Goal: Task Accomplishment & Management: Complete application form

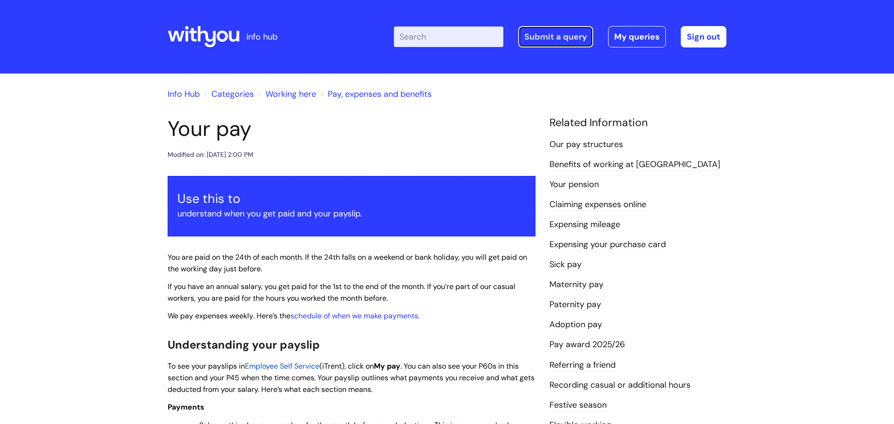
click at [549, 36] on link "Submit a query" at bounding box center [555, 36] width 75 height 21
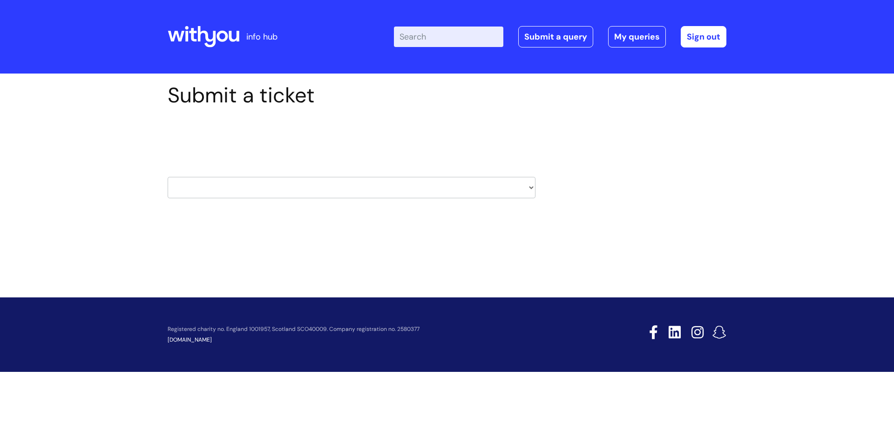
click at [313, 183] on select "HR / People IT and Support Clinical Drug Alerts Finance Accounts Data Support T…" at bounding box center [352, 187] width 368 height 21
select select "hr_/_people"
click at [168, 177] on select "HR / People IT and Support Clinical Drug Alerts Finance Accounts Data Support T…" at bounding box center [352, 187] width 368 height 21
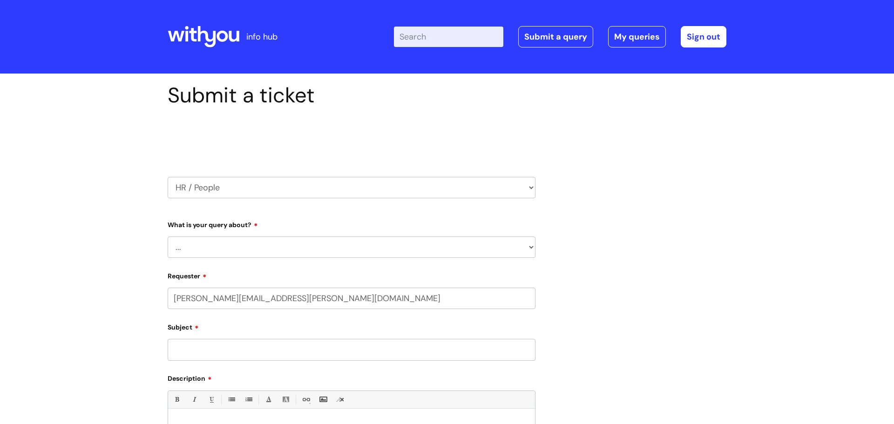
select select "80004286551"
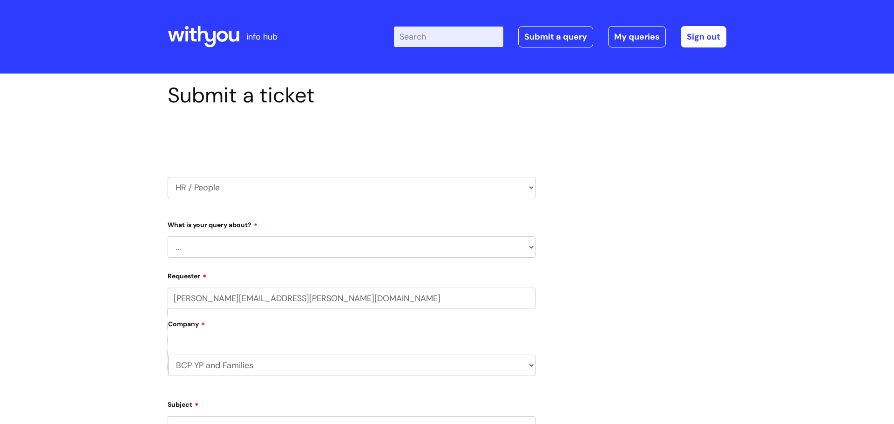
click at [270, 239] on select "... Absence Query Holiday Query Employee change request General HR Query iTrent…" at bounding box center [352, 246] width 368 height 21
select select "Holiday Query"
click at [168, 236] on select "... Absence Query Holiday Query Employee change request General HR Query iTrent…" at bounding box center [352, 246] width 368 height 21
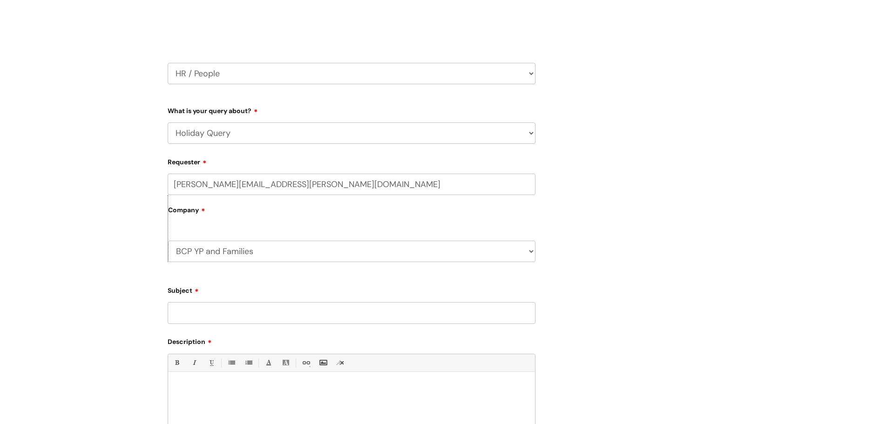
scroll to position [115, 0]
click at [225, 338] on label "Description" at bounding box center [352, 339] width 368 height 11
click at [202, 312] on input "Subject" at bounding box center [352, 311] width 368 height 21
type input "I"
type input "t"
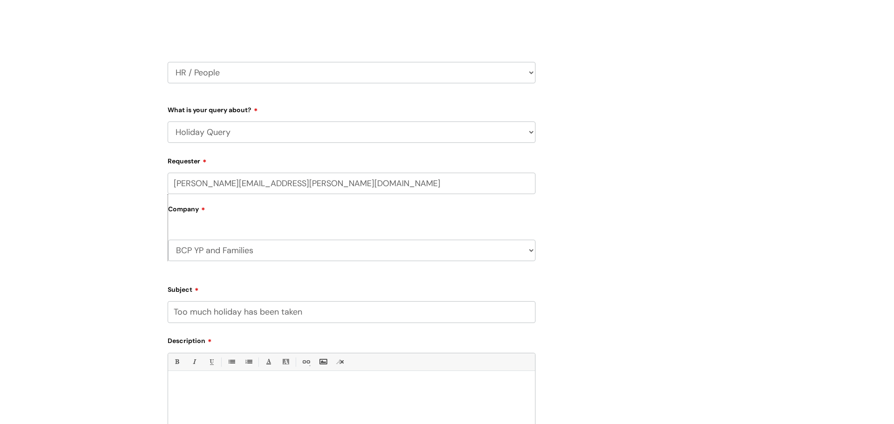
type input "Too much holiday has been taken"
click at [214, 398] on div at bounding box center [351, 408] width 367 height 64
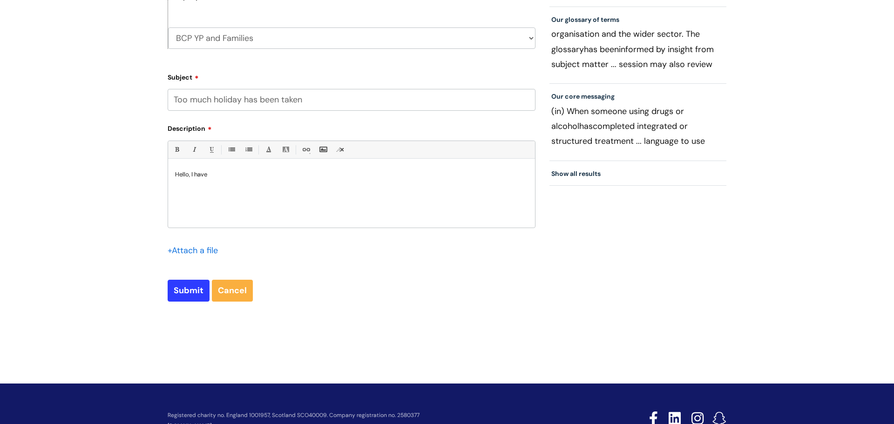
scroll to position [332, 0]
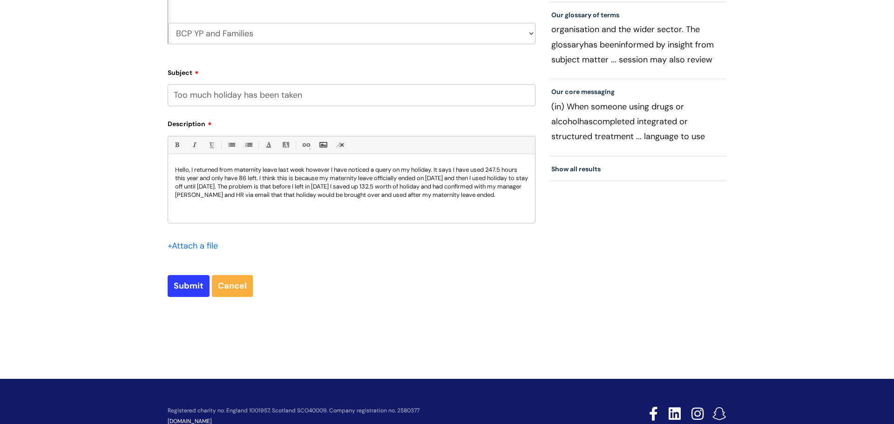
click at [524, 196] on p "Hello, I returned from maternity leave last week however I have noticed a query…" at bounding box center [351, 183] width 353 height 34
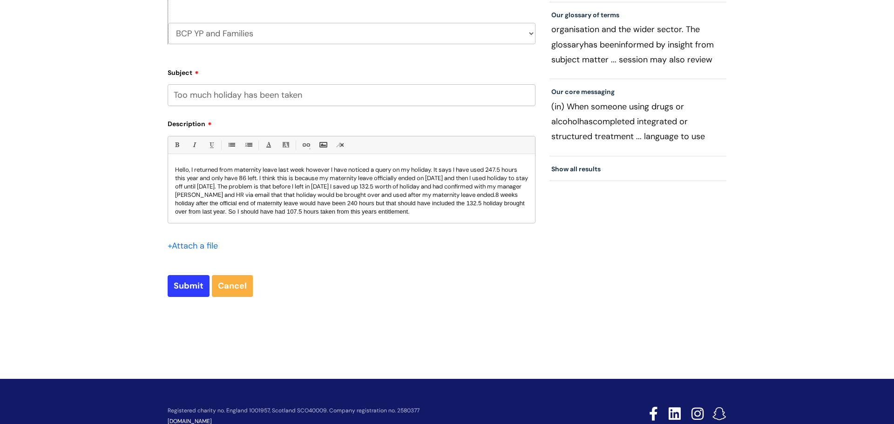
click at [520, 194] on p "Hello, I returned from maternity leave last week however I have noticed a query…" at bounding box center [351, 191] width 353 height 50
click at [466, 212] on p "Hello, I returned from maternity leave last week however I have noticed a query…" at bounding box center [351, 191] width 353 height 50
click at [508, 213] on p "Hello, I returned from maternity leave last week however I have noticed a query…" at bounding box center [351, 191] width 353 height 50
click at [479, 207] on span "8 weeks holiday after the official end of maternity leave would have been 240 h…" at bounding box center [350, 203] width 351 height 24
click at [505, 210] on p "Hello, I returned from maternity leave last week however I have noticed a query…" at bounding box center [351, 191] width 353 height 50
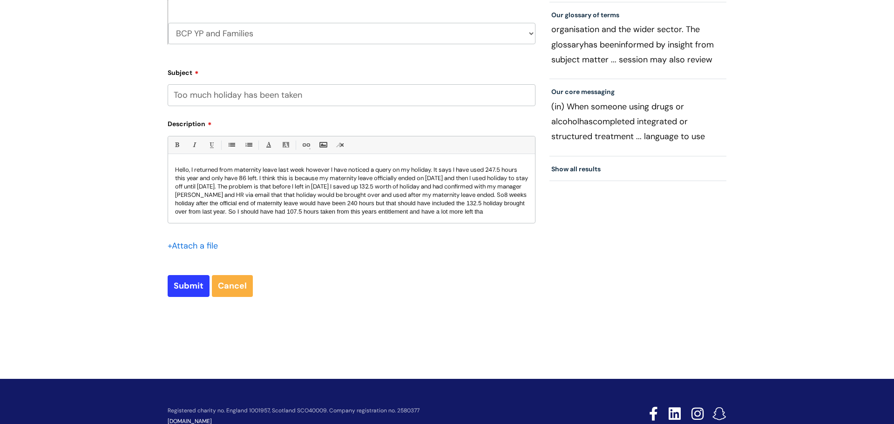
scroll to position [2, 0]
click at [370, 218] on p "Hello, I returned from maternity leave last week however I have noticed a query…" at bounding box center [351, 192] width 353 height 59
click at [193, 285] on input "Submit" at bounding box center [189, 285] width 42 height 21
type input "Please Wait..."
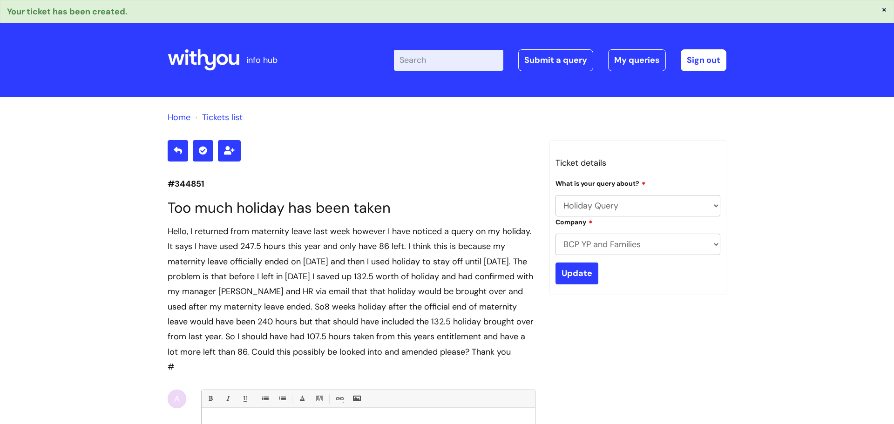
select select "Holiday Query"
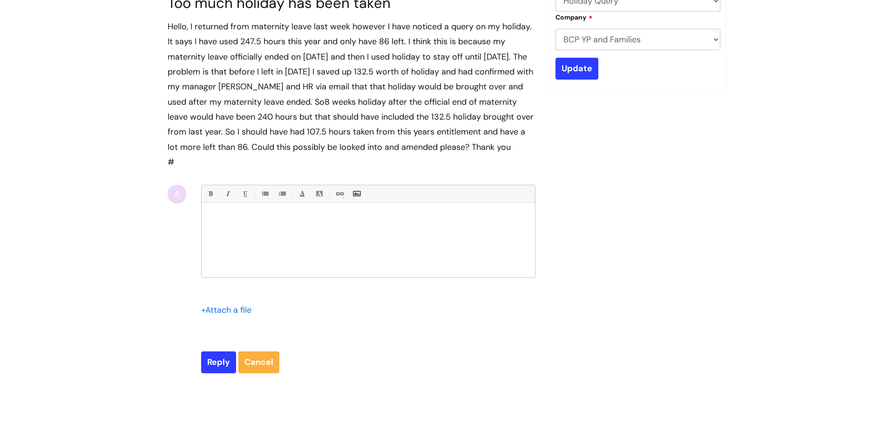
scroll to position [144, 0]
